Goal: Information Seeking & Learning: Learn about a topic

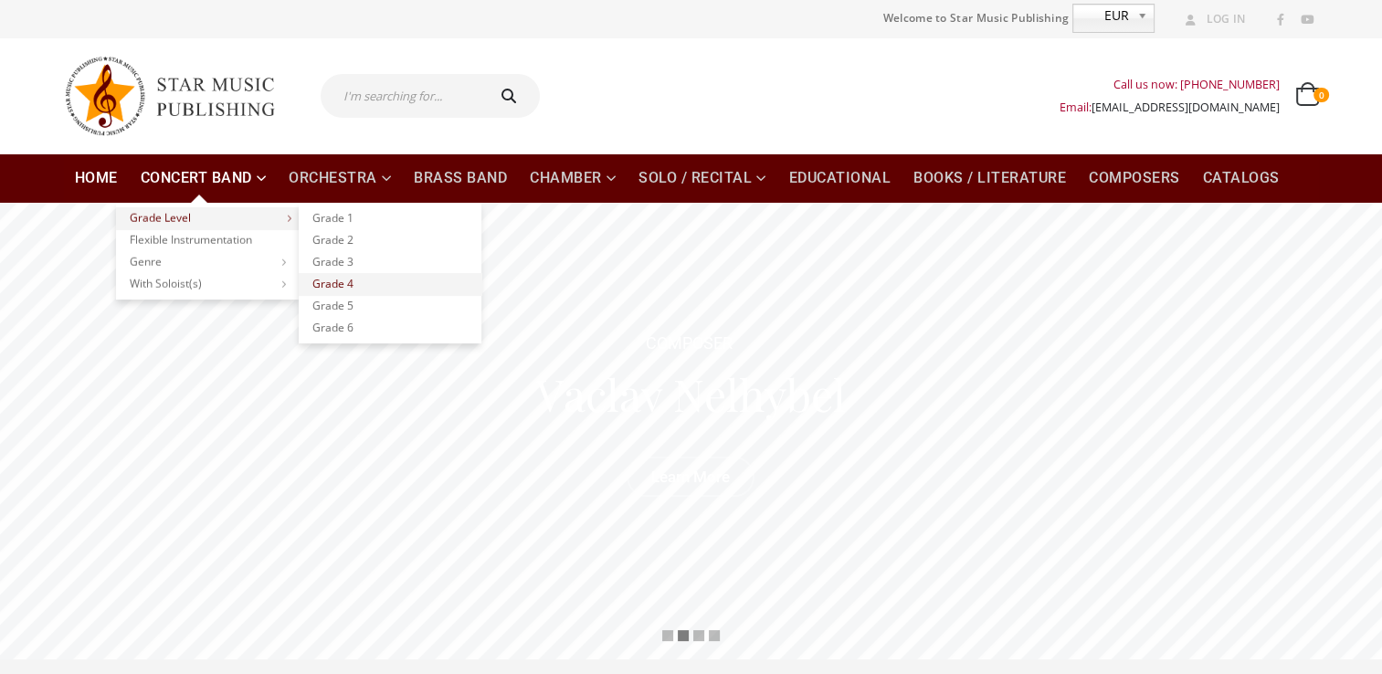
click at [336, 282] on link "Grade 4" at bounding box center [390, 284] width 183 height 22
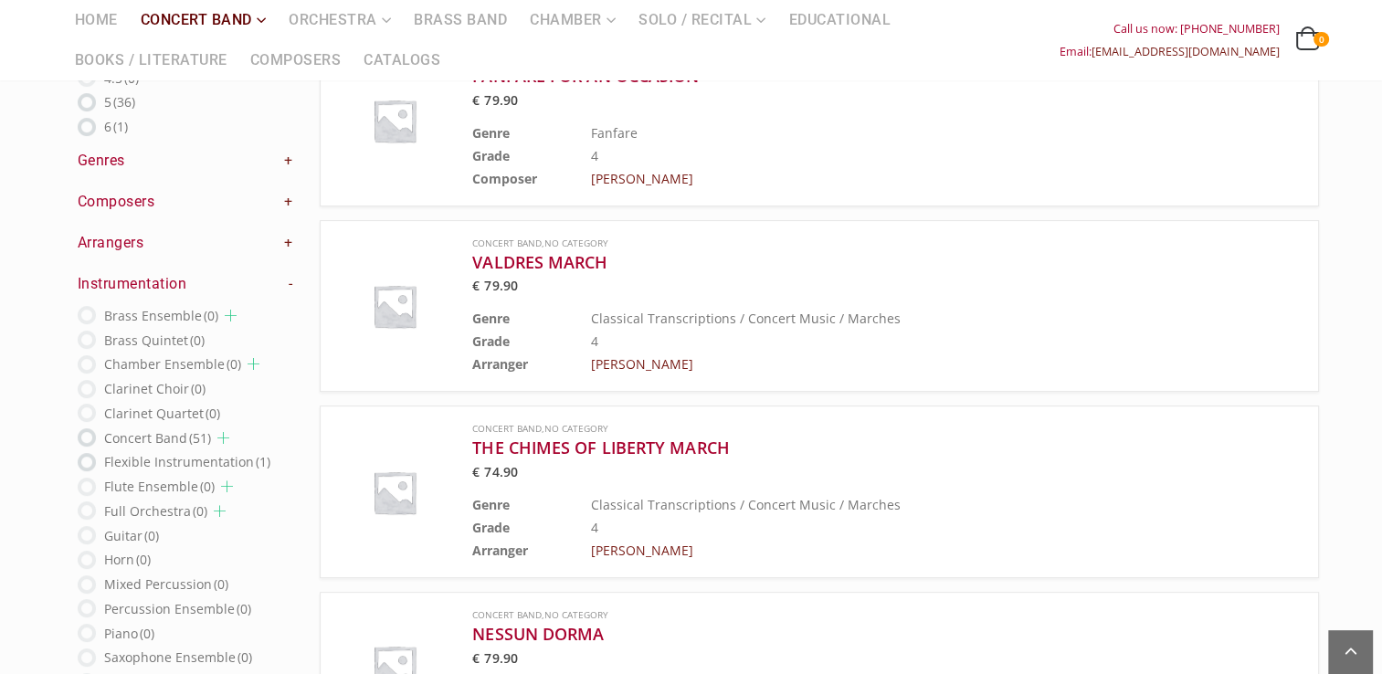
scroll to position [427, 0]
click at [544, 261] on h3 "VALDRES MARCH" at bounding box center [841, 261] width 739 height 22
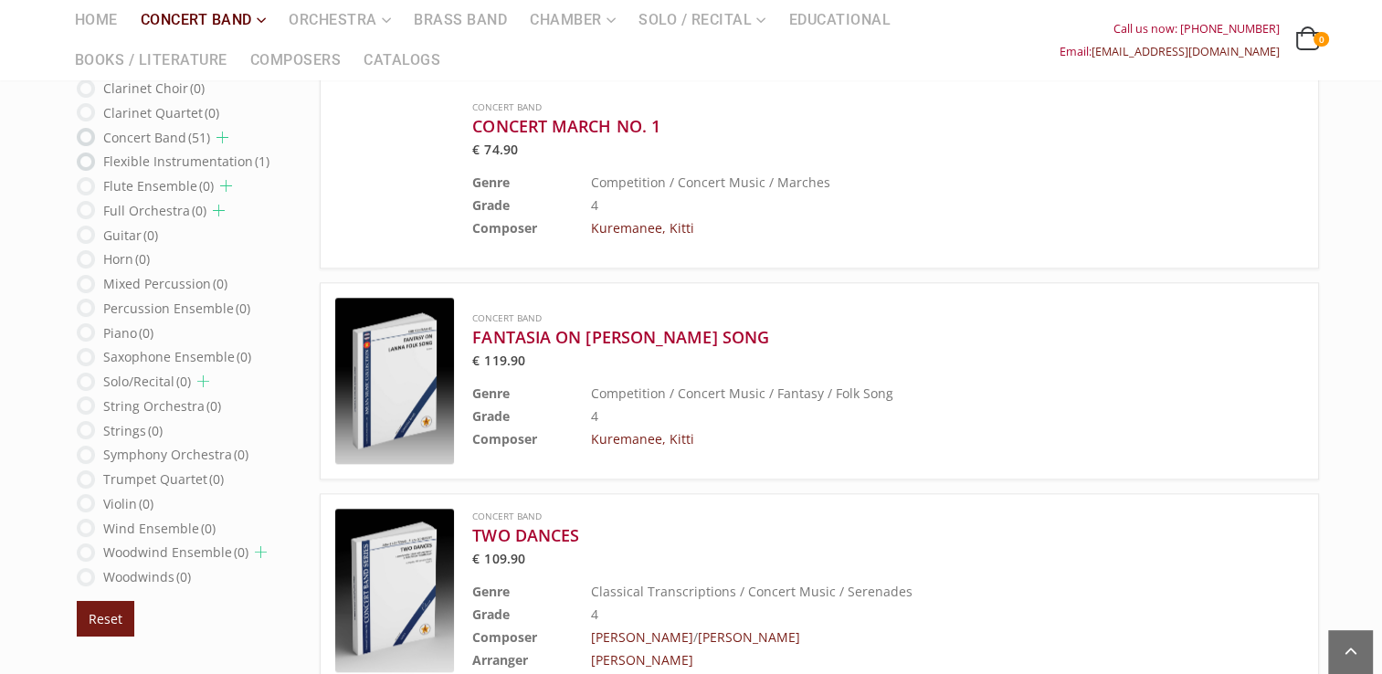
scroll to position [1909, 0]
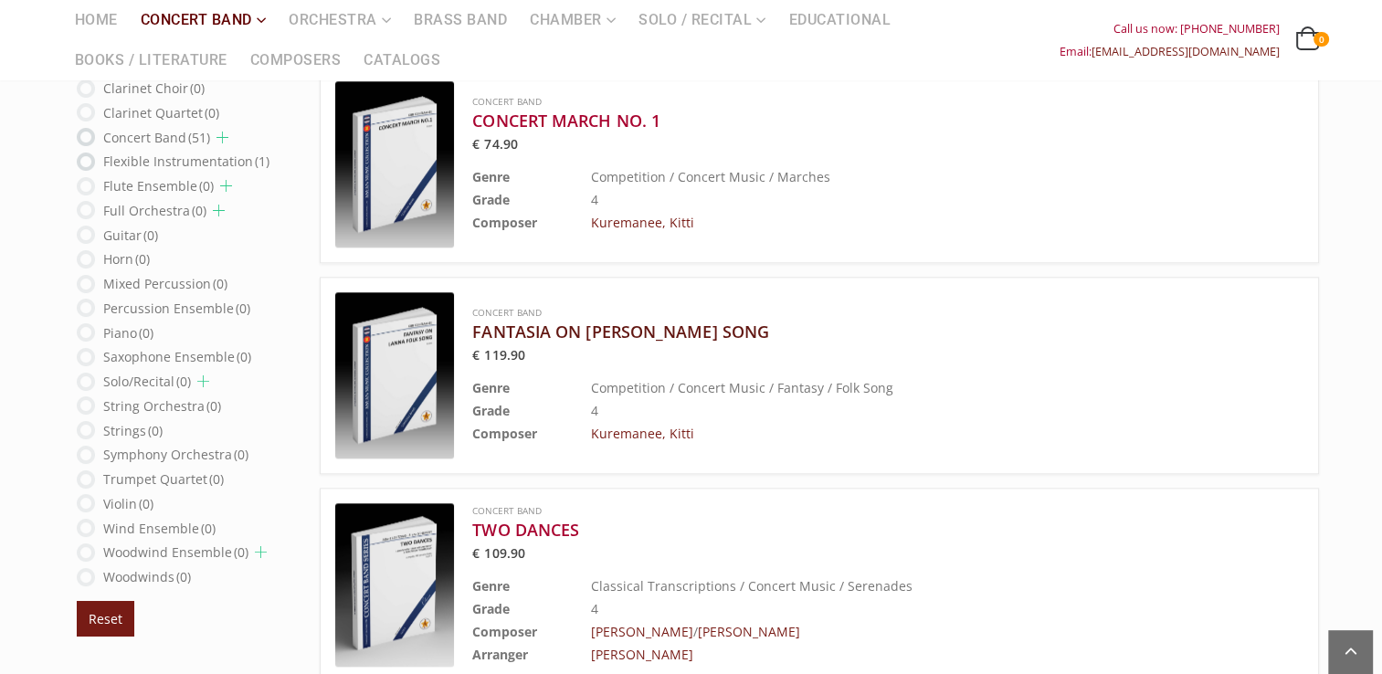
click at [538, 328] on h3 "FANTASIA ON LANNA FOLK SONG" at bounding box center [841, 332] width 739 height 22
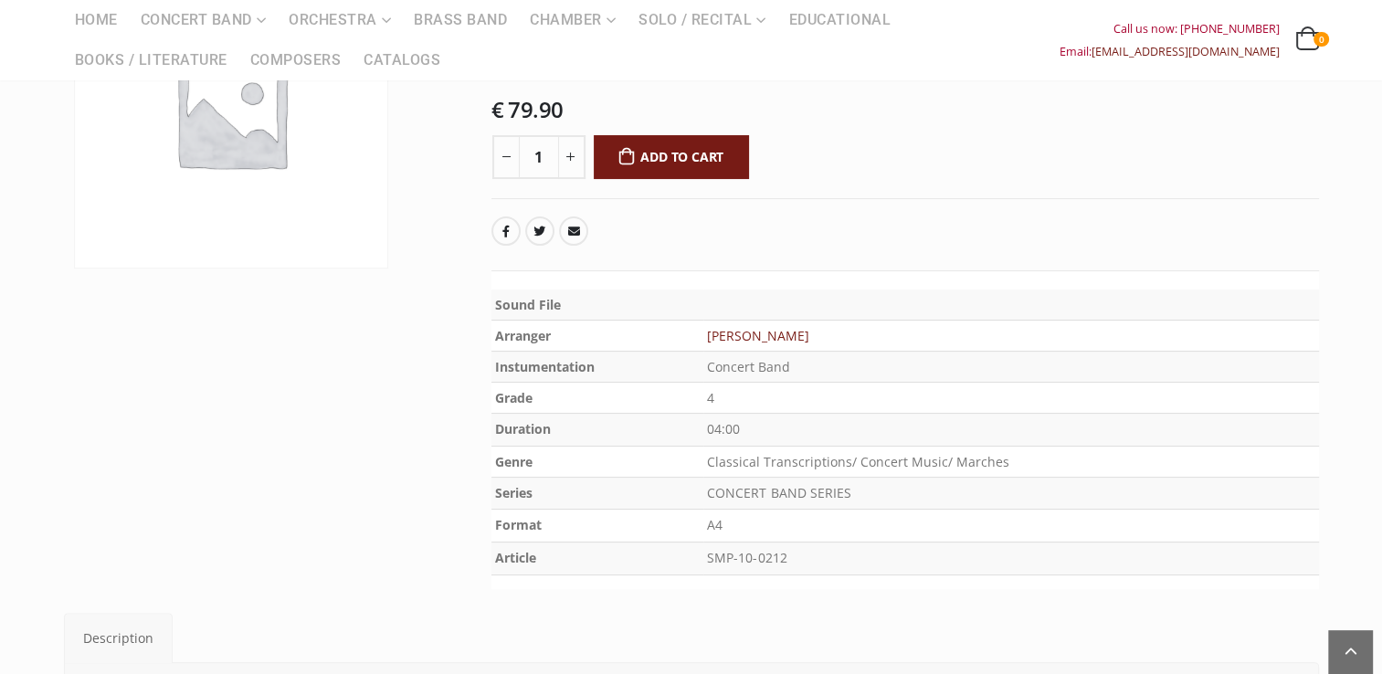
scroll to position [276, 0]
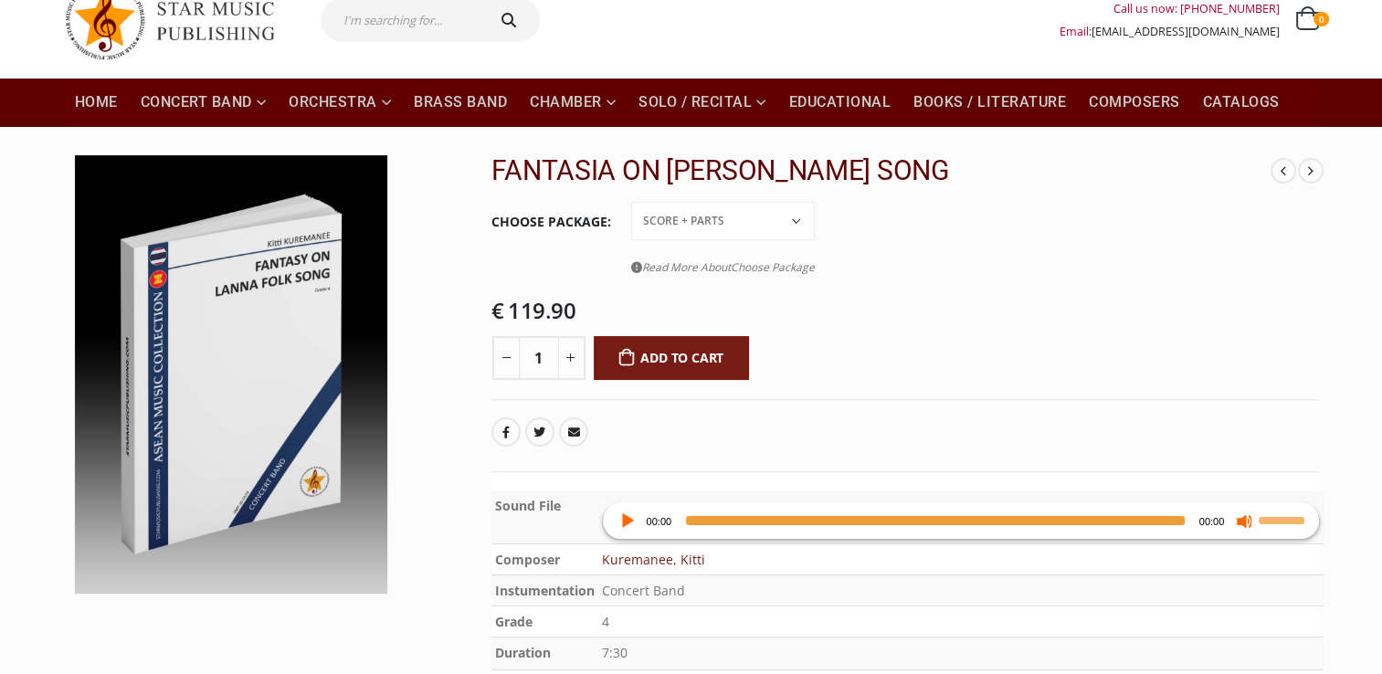
scroll to position [73, 0]
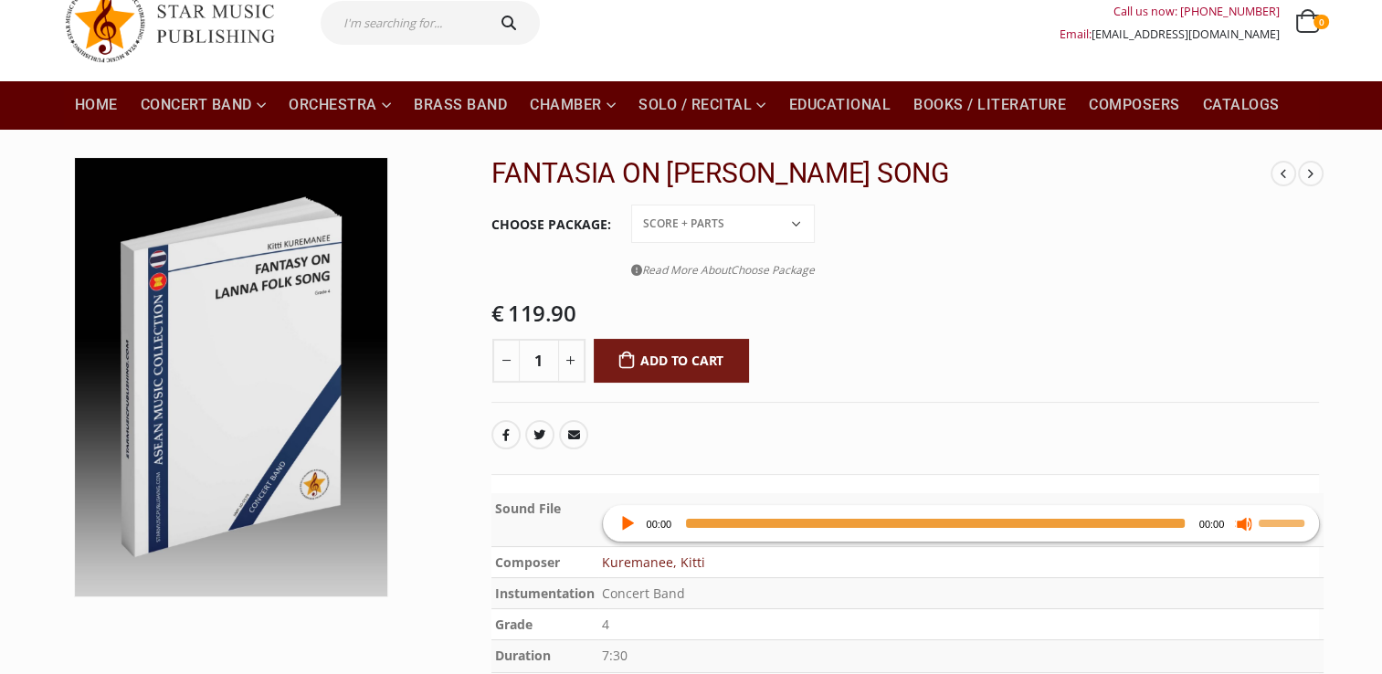
click at [626, 517] on button "Play" at bounding box center [626, 523] width 18 height 18
click at [628, 522] on button "Pause" at bounding box center [626, 523] width 18 height 18
